Goal: Task Accomplishment & Management: Manage account settings

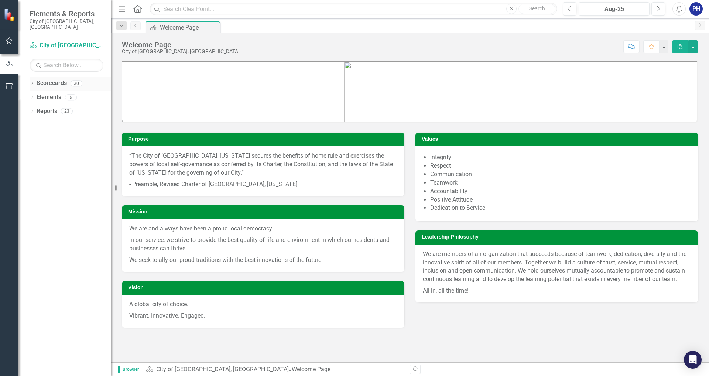
click at [39, 81] on link "Scorecards" at bounding box center [52, 83] width 30 height 8
click at [48, 107] on link "Reports" at bounding box center [47, 111] width 21 height 8
click at [7, 38] on icon "button" at bounding box center [10, 41] width 8 height 6
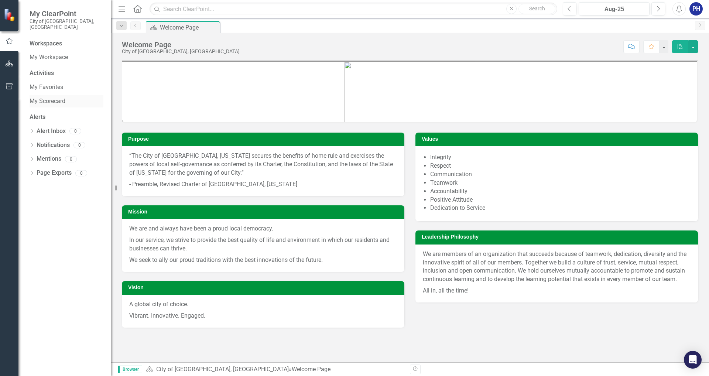
click at [51, 97] on link "My Scorecard" at bounding box center [67, 101] width 74 height 8
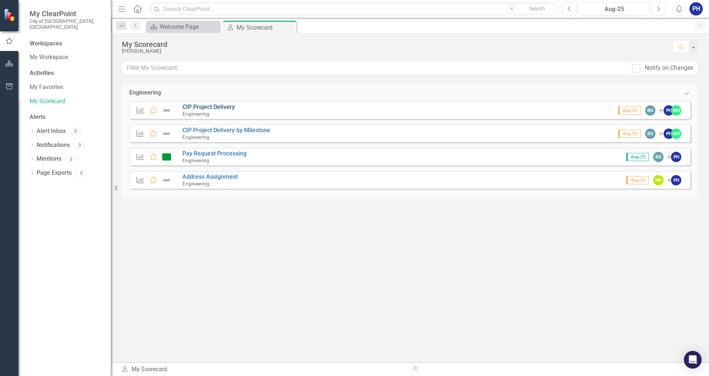
click at [201, 108] on link "CIP Project Delivery" at bounding box center [209, 106] width 52 height 7
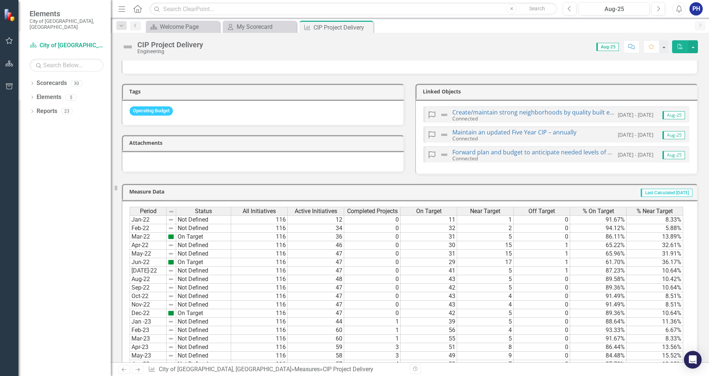
scroll to position [480, 0]
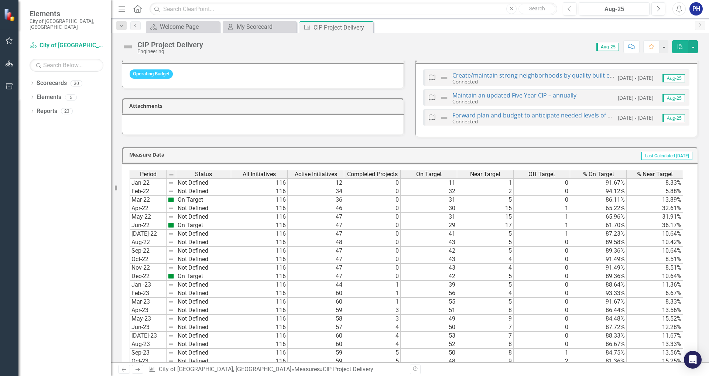
click at [696, 8] on div "PH" at bounding box center [696, 8] width 13 height 13
click at [668, 92] on link "Logout Log Out" at bounding box center [673, 93] width 58 height 14
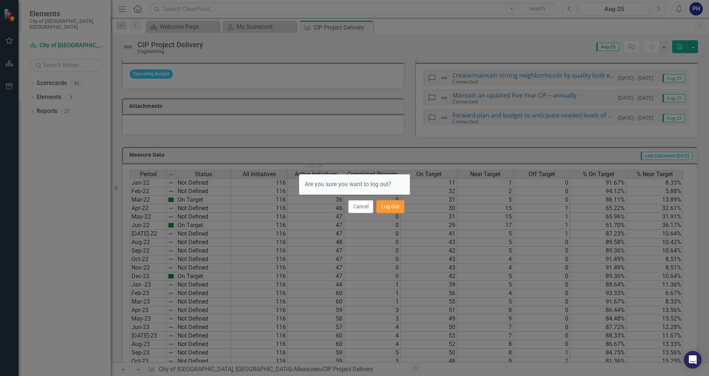
click at [393, 207] on button "Log Out" at bounding box center [390, 206] width 28 height 13
